Goal: Find specific page/section: Find specific page/section

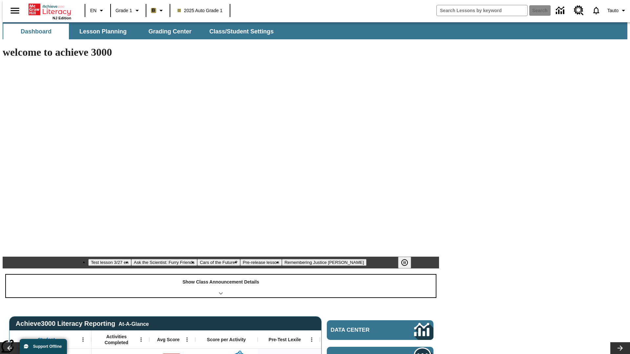
click at [221, 275] on div "Show Class Announcement Details" at bounding box center [221, 286] width 430 height 23
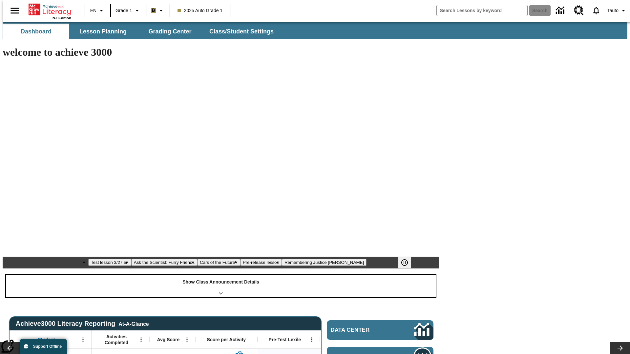
click at [221, 275] on div "Show Class Announcement Details" at bounding box center [221, 286] width 430 height 23
